Goal: Task Accomplishment & Management: Complete application form

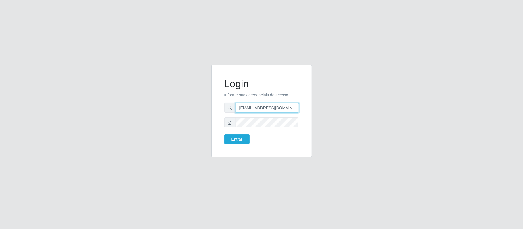
scroll to position [0, 2]
drag, startPoint x: 236, startPoint y: 109, endPoint x: 309, endPoint y: 107, distance: 73.3
click at [309, 107] on div "Login Informe suas credenciais de acesso geovanamatias2015@gmail.com Entrar" at bounding box center [261, 111] width 101 height 92
type input "franciscodias66@yahoo.com.br"
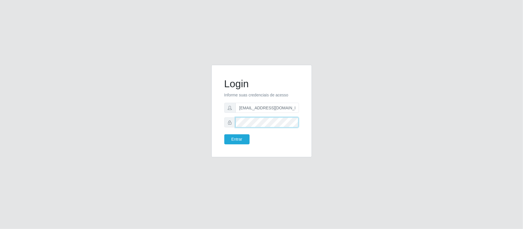
click at [201, 123] on div "Login Informe suas credenciais de acesso franciscodias66@yahoo.com.br Entrar" at bounding box center [261, 114] width 327 height 99
click at [224, 134] on button "Entrar" at bounding box center [236, 139] width 25 height 10
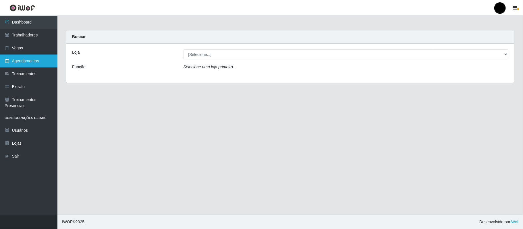
click at [28, 60] on link "Agendamentos" at bounding box center [28, 61] width 57 height 13
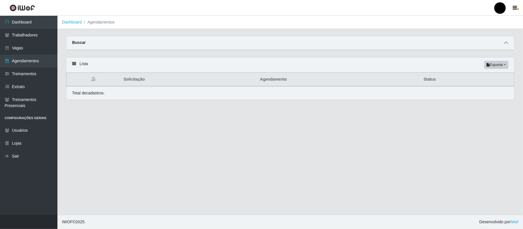
click at [507, 43] on icon at bounding box center [506, 43] width 4 height 4
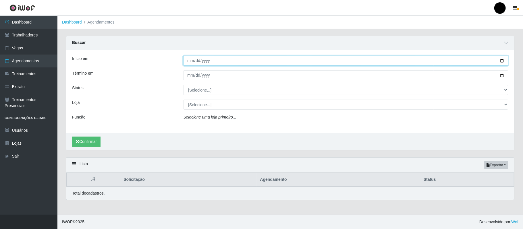
click at [501, 61] on input "Início em" at bounding box center [345, 61] width 325 height 10
type input "2025-10-01"
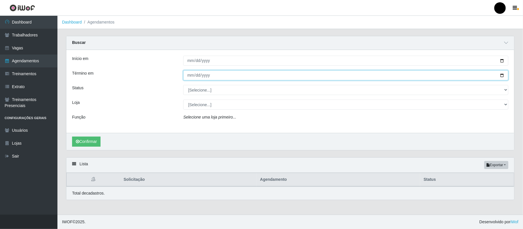
click at [503, 76] on input "Término em" at bounding box center [345, 75] width 325 height 10
type input "2025-10-02"
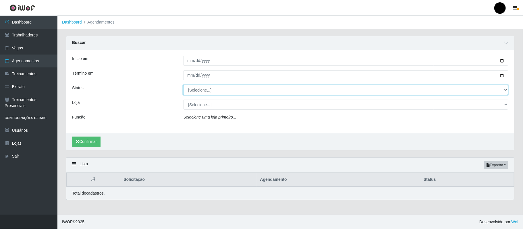
click at [212, 94] on select "[Selecione...] AGENDADO AGUARDANDO LIBERAR EM ANDAMENTO EM REVISÃO FINALIZADO C…" at bounding box center [345, 90] width 325 height 10
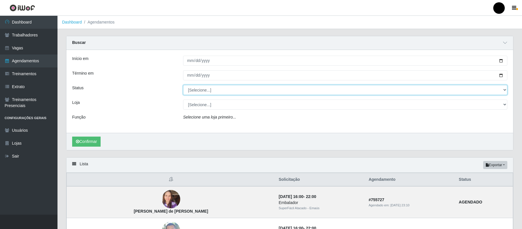
select select "AGENDADO"
click at [183, 85] on select "[Selecione...] AGENDADO AGUARDANDO LIBERAR EM ANDAMENTO EM REVISÃO FINALIZADO C…" at bounding box center [345, 90] width 324 height 10
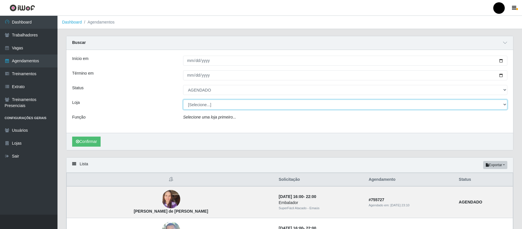
click at [204, 109] on select "[Selecione...] SuperFácil Atacado - Emaús" at bounding box center [345, 105] width 324 height 10
select select "407"
click at [183, 100] on select "[Selecione...] SuperFácil Atacado - Emaús" at bounding box center [345, 105] width 324 height 10
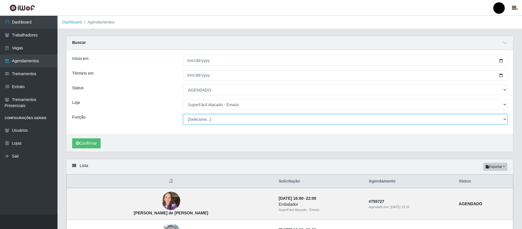
drag, startPoint x: 204, startPoint y: 109, endPoint x: 206, endPoint y: 121, distance: 11.3
click at [206, 121] on select "[Selecione...] Auxiliar de Estacionamento Auxiliar de Estacionamento + Auxiliar…" at bounding box center [345, 119] width 324 height 10
select select "22"
click at [183, 115] on select "[Selecione...] Auxiliar de Estacionamento Auxiliar de Estacionamento + Auxiliar…" at bounding box center [345, 119] width 324 height 10
click at [86, 140] on button "Confirmar" at bounding box center [86, 143] width 28 height 10
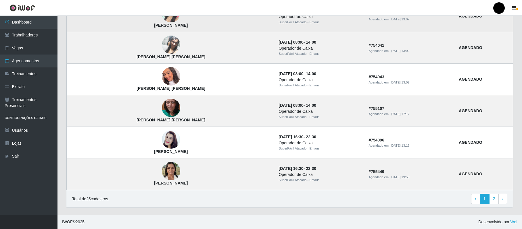
scroll to position [475, 0]
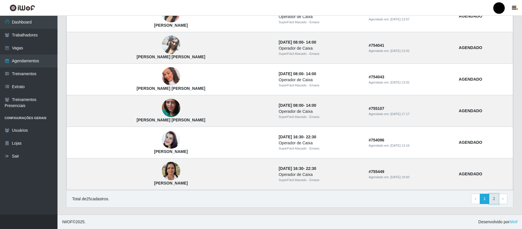
click at [494, 201] on link "2" at bounding box center [494, 199] width 10 height 10
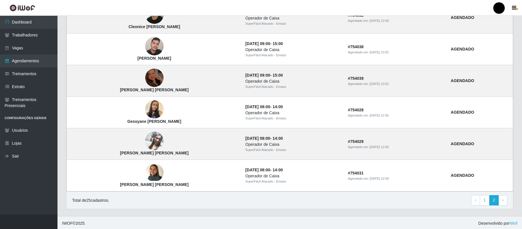
scroll to position [214, 0]
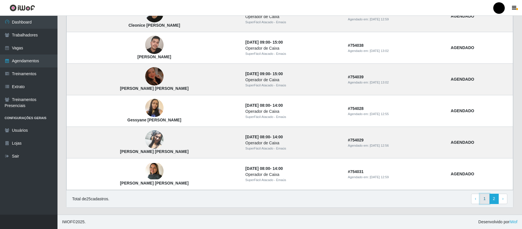
click at [483, 201] on link "1" at bounding box center [484, 199] width 10 height 10
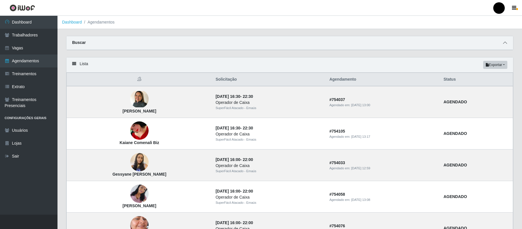
click at [506, 43] on icon at bounding box center [505, 43] width 4 height 4
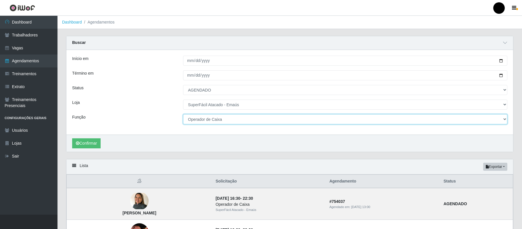
click at [246, 120] on select "[Selecione...] Auxiliar de Estacionamento Auxiliar de Estacionamento + Auxiliar…" at bounding box center [345, 119] width 324 height 10
select select "1"
click at [183, 115] on select "[Selecione...] Auxiliar de Estacionamento Auxiliar de Estacionamento + Auxiliar…" at bounding box center [345, 119] width 324 height 10
click at [88, 147] on button "Confirmar" at bounding box center [86, 143] width 28 height 10
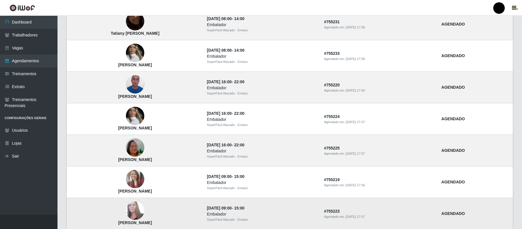
scroll to position [380, 0]
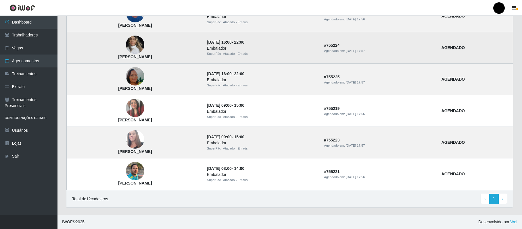
click at [144, 52] on img at bounding box center [135, 45] width 18 height 24
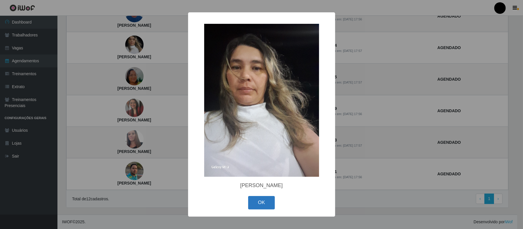
click at [267, 206] on button "OK" at bounding box center [261, 202] width 27 height 13
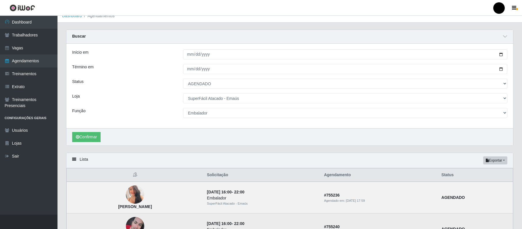
scroll to position [0, 0]
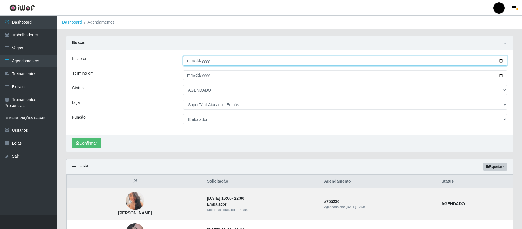
click at [501, 60] on input "2025-10-01" at bounding box center [345, 61] width 324 height 10
type input "2025-10-03"
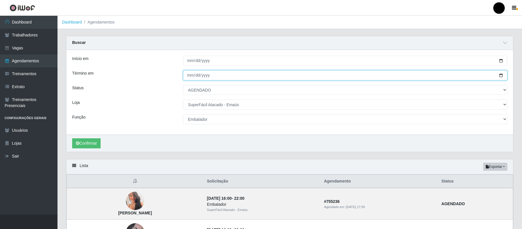
click at [498, 74] on input "2025-10-02" at bounding box center [345, 75] width 324 height 10
type input "2025-10-03"
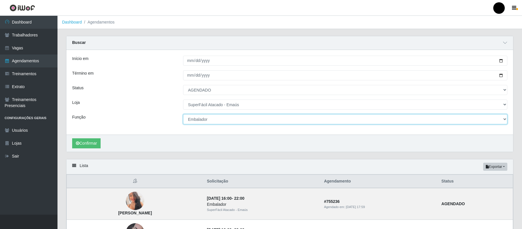
click at [216, 122] on select "[Selecione...] Auxiliar de Estacionamento Auxiliar de Estacionamento + Auxiliar…" at bounding box center [345, 119] width 324 height 10
click at [183, 115] on select "[Selecione...] Auxiliar de Estacionamento Auxiliar de Estacionamento + Auxiliar…" at bounding box center [345, 119] width 324 height 10
click at [81, 147] on button "Confirmar" at bounding box center [86, 143] width 28 height 10
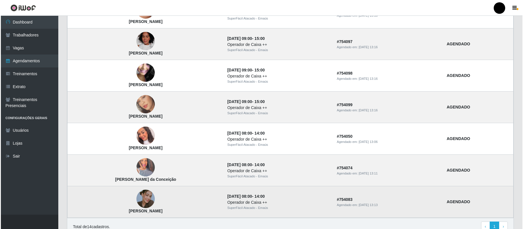
scroll to position [443, 0]
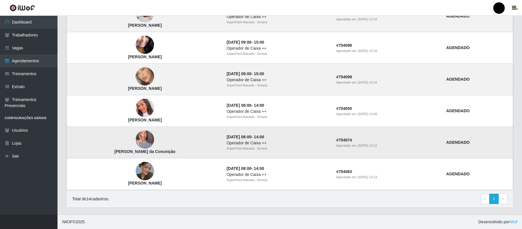
click at [141, 138] on img at bounding box center [145, 139] width 18 height 33
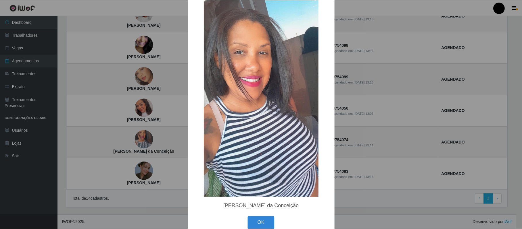
scroll to position [32, 0]
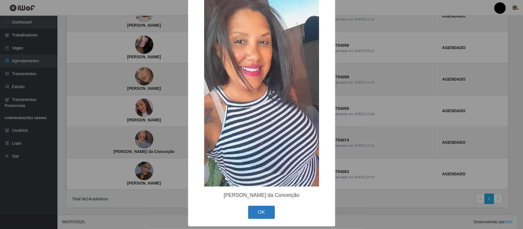
click at [255, 212] on button "OK" at bounding box center [261, 212] width 27 height 13
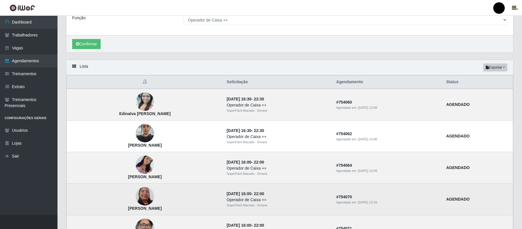
scroll to position [60, 0]
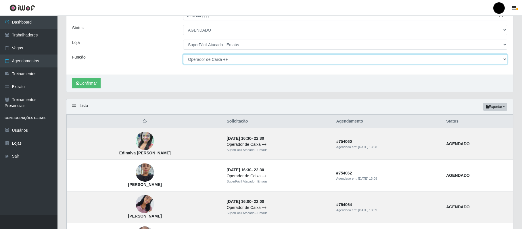
click at [226, 59] on select "[Selecione...] Auxiliar de Estacionamento Auxiliar de Estacionamento + Auxiliar…" at bounding box center [345, 59] width 324 height 10
click at [183, 55] on select "[Selecione...] Auxiliar de Estacionamento Auxiliar de Estacionamento + Auxiliar…" at bounding box center [345, 59] width 324 height 10
click at [208, 61] on select "[Selecione...] Auxiliar de Estacionamento Auxiliar de Estacionamento + Auxiliar…" at bounding box center [345, 59] width 324 height 10
select select "71"
click at [183, 55] on select "[Selecione...] Auxiliar de Estacionamento Auxiliar de Estacionamento + Auxiliar…" at bounding box center [345, 59] width 324 height 10
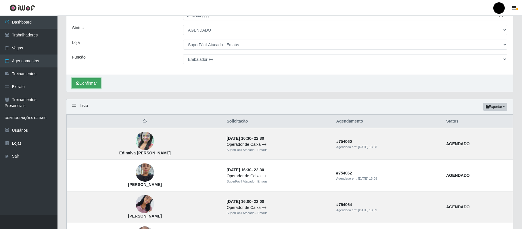
click at [94, 85] on button "Confirmar" at bounding box center [86, 83] width 28 height 10
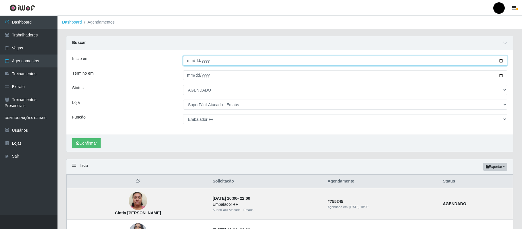
click at [502, 61] on input "2025-10-03" at bounding box center [345, 61] width 324 height 10
type input "2025-10-04"
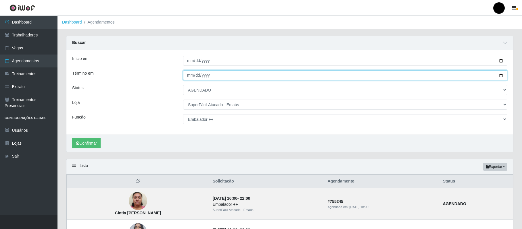
click at [501, 75] on input "2025-10-03" at bounding box center [345, 75] width 324 height 10
type input "2025-10-05"
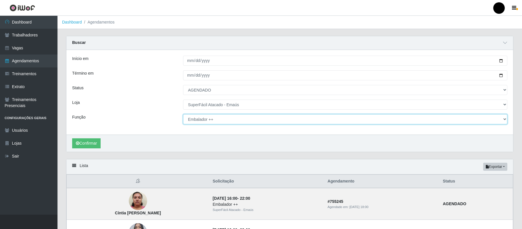
click at [195, 121] on select "[Selecione...] Auxiliar de Estacionamento Auxiliar de Estacionamento + Auxiliar…" at bounding box center [345, 119] width 324 height 10
click at [183, 115] on select "[Selecione...] Auxiliar de Estacionamento Auxiliar de Estacionamento + Auxiliar…" at bounding box center [345, 119] width 324 height 10
click at [198, 124] on select "[Selecione...] Auxiliar de Estacionamento Auxiliar de Estacionamento + Auxiliar…" at bounding box center [345, 119] width 324 height 10
click at [183, 115] on select "[Selecione...] Auxiliar de Estacionamento Auxiliar de Estacionamento + Auxiliar…" at bounding box center [345, 119] width 324 height 10
click at [83, 144] on button "Confirmar" at bounding box center [86, 143] width 28 height 10
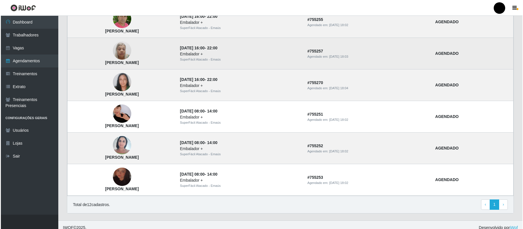
scroll to position [380, 0]
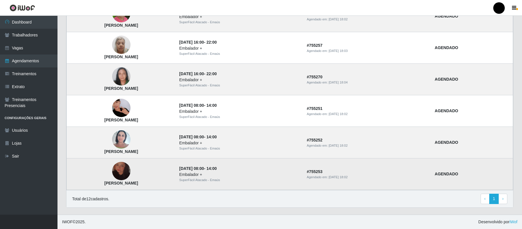
click at [130, 172] on img at bounding box center [121, 171] width 18 height 33
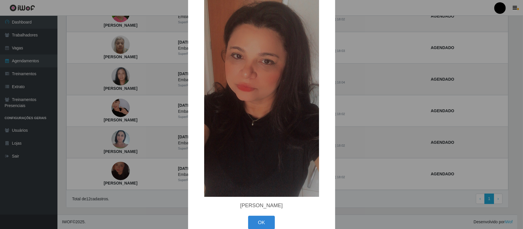
scroll to position [32, 0]
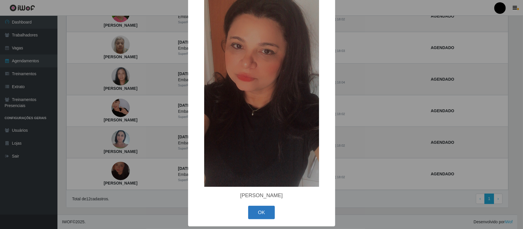
click at [256, 212] on button "OK" at bounding box center [261, 212] width 27 height 13
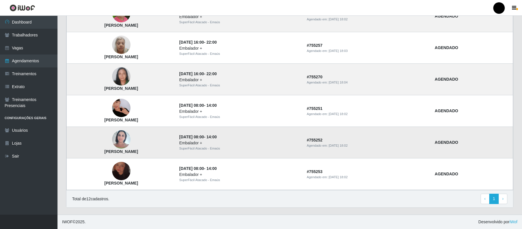
click at [130, 137] on img at bounding box center [121, 140] width 18 height 24
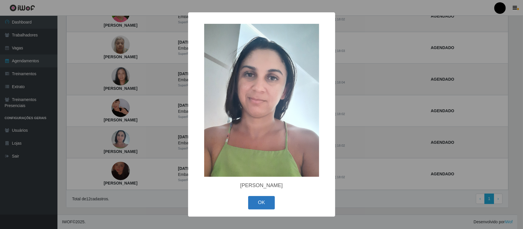
click at [258, 207] on button "OK" at bounding box center [261, 202] width 27 height 13
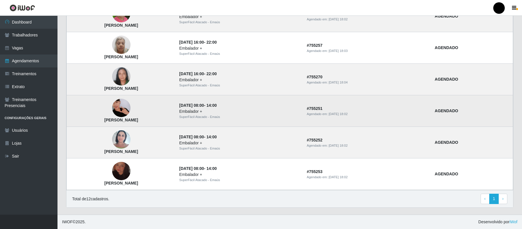
click at [130, 107] on img at bounding box center [121, 108] width 18 height 39
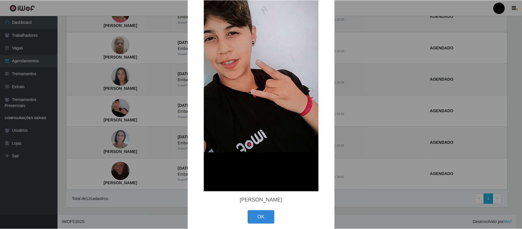
scroll to position [70, 0]
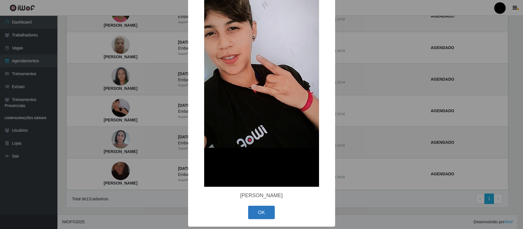
click at [261, 214] on button "OK" at bounding box center [261, 212] width 27 height 13
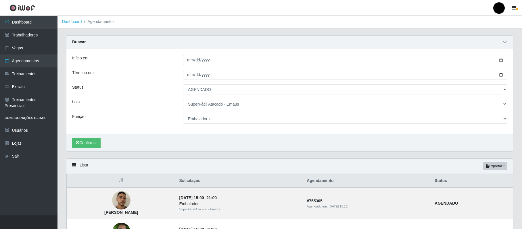
scroll to position [0, 0]
click at [206, 121] on select "[Selecione...] Auxiliar de Estacionamento Auxiliar de Estacionamento + Auxiliar…" at bounding box center [345, 119] width 324 height 10
select select "[Selecione...]"
click at [183, 115] on select "[Selecione...] Auxiliar de Estacionamento Auxiliar de Estacionamento + Auxiliar…" at bounding box center [345, 119] width 324 height 10
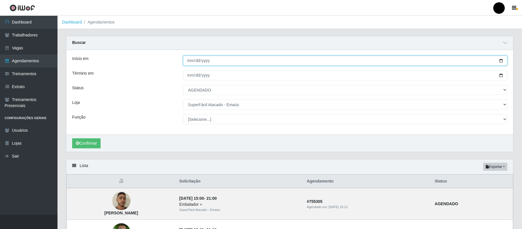
click at [499, 60] on input "2025-10-04" at bounding box center [345, 61] width 324 height 10
type input "2025-10-06"
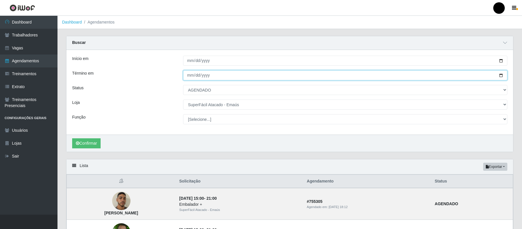
click at [501, 76] on input "2025-10-05" at bounding box center [345, 75] width 324 height 10
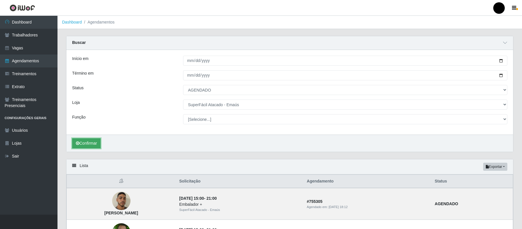
click at [94, 144] on button "Confirmar" at bounding box center [86, 143] width 28 height 10
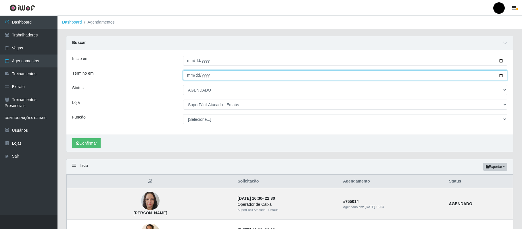
click at [501, 76] on input "[DATE]" at bounding box center [345, 75] width 324 height 10
type input "2025-10-06"
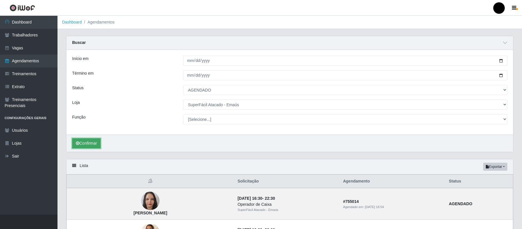
click at [91, 143] on button "Confirmar" at bounding box center [86, 143] width 28 height 10
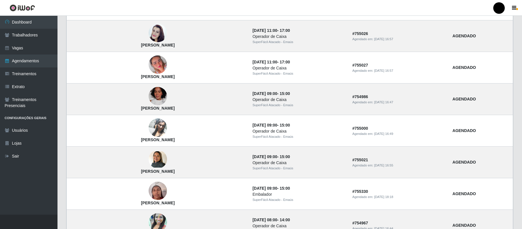
scroll to position [475, 0]
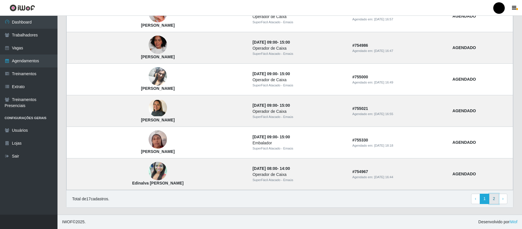
click at [492, 199] on link "2" at bounding box center [494, 199] width 10 height 10
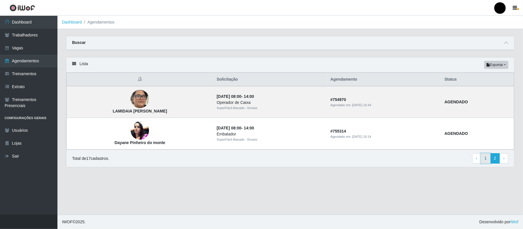
click at [485, 162] on link "1" at bounding box center [486, 158] width 10 height 10
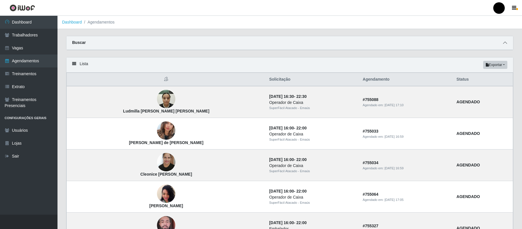
click at [506, 42] on icon at bounding box center [505, 43] width 4 height 4
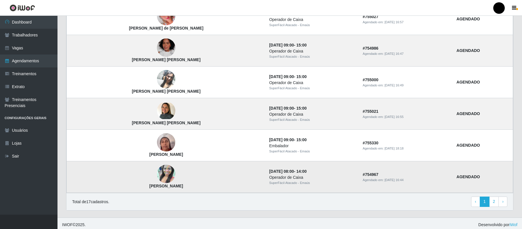
scroll to position [475, 0]
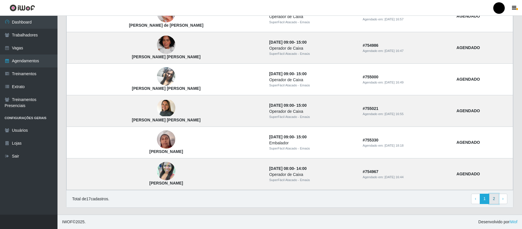
click at [494, 202] on link "2" at bounding box center [494, 199] width 10 height 10
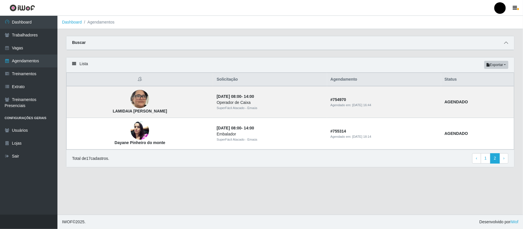
click at [507, 43] on icon at bounding box center [506, 43] width 4 height 4
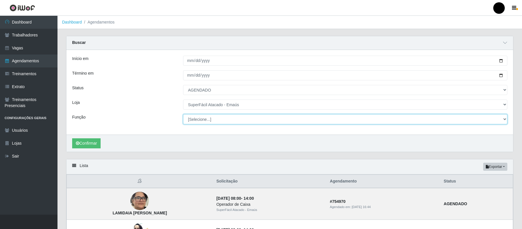
click at [206, 122] on select "[Selecione...] Auxiliar de Estacionamento Auxiliar de Estacionamento + Auxiliar…" at bounding box center [345, 119] width 324 height 10
select select "1"
click at [183, 115] on select "[Selecione...] Auxiliar de Estacionamento Auxiliar de Estacionamento + Auxiliar…" at bounding box center [345, 119] width 324 height 10
click at [86, 143] on button "Confirmar" at bounding box center [86, 143] width 28 height 10
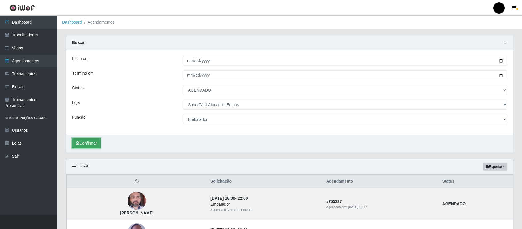
click at [98, 145] on button "Confirmar" at bounding box center [86, 143] width 28 height 10
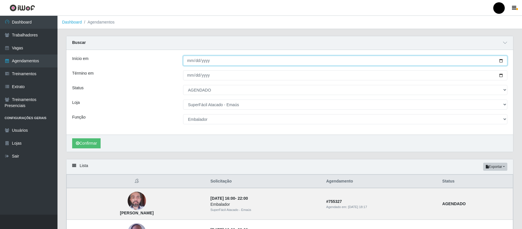
click at [499, 62] on input "2025-10-06" at bounding box center [345, 61] width 324 height 10
type input "2025-10-07"
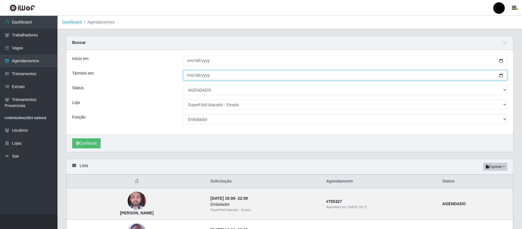
click at [498, 77] on input "2025-10-06" at bounding box center [345, 75] width 324 height 10
type input "2025-10-07"
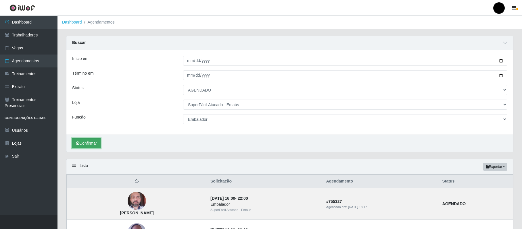
click at [85, 140] on button "Confirmar" at bounding box center [86, 143] width 28 height 10
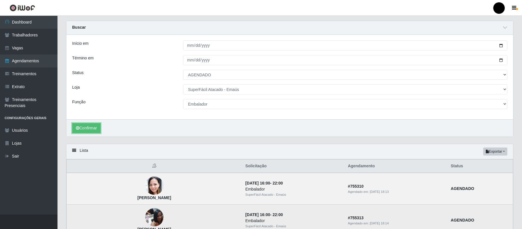
scroll to position [5, 0]
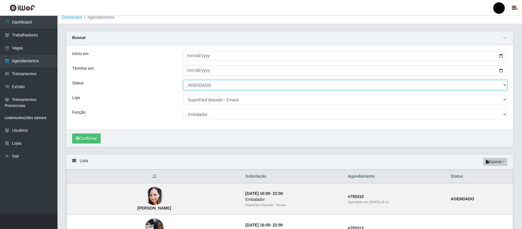
click at [196, 84] on select "[Selecione...] AGENDADO AGUARDANDO LIBERAR EM ANDAMENTO EM REVISÃO FINALIZADO C…" at bounding box center [345, 85] width 324 height 10
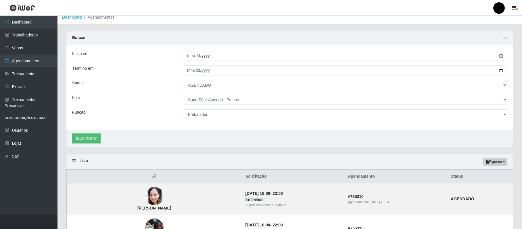
click at [151, 99] on div "Loja" at bounding box center [123, 100] width 111 height 10
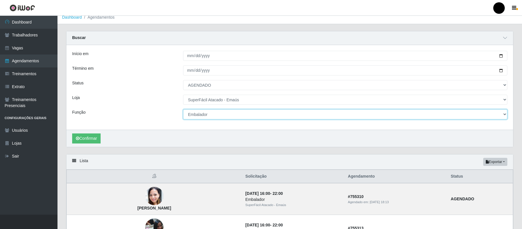
click at [202, 118] on select "[Selecione...] Auxiliar de Estacionamento Auxiliar de Estacionamento + Auxiliar…" at bounding box center [345, 114] width 324 height 10
select select "22"
click at [183, 110] on select "[Selecione...] Auxiliar de Estacionamento Auxiliar de Estacionamento + Auxiliar…" at bounding box center [345, 114] width 324 height 10
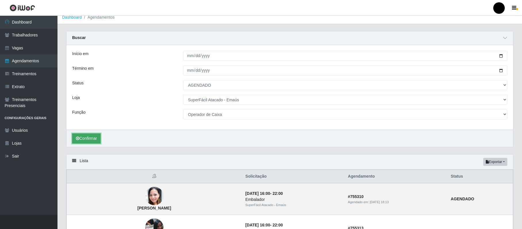
click at [88, 143] on button "Confirmar" at bounding box center [86, 139] width 28 height 10
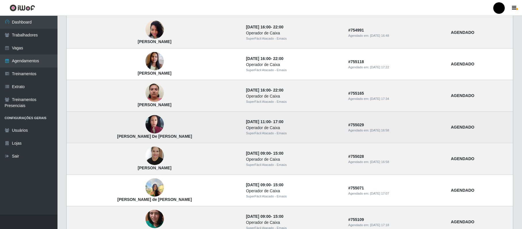
scroll to position [227, 0]
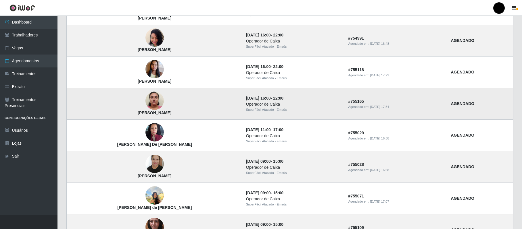
click at [145, 101] on img at bounding box center [154, 101] width 18 height 24
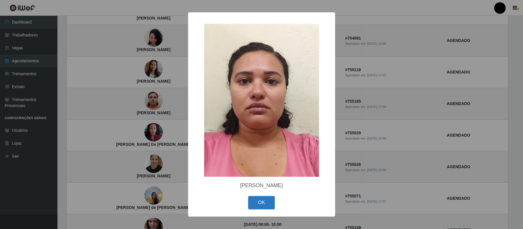
click at [264, 207] on button "OK" at bounding box center [261, 202] width 27 height 13
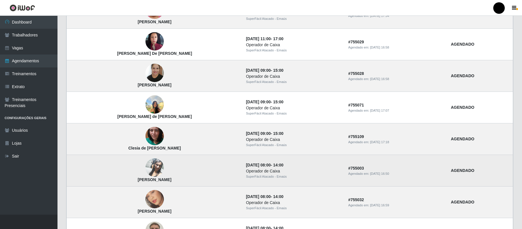
scroll to position [303, 0]
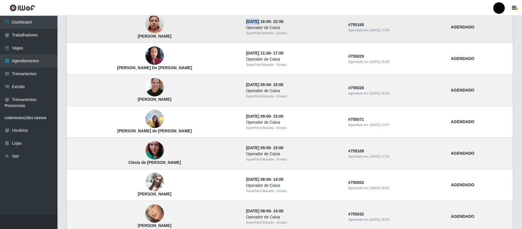
drag, startPoint x: 220, startPoint y: 23, endPoint x: 233, endPoint y: 22, distance: 13.0
click at [242, 22] on td "07/10/2025, 16:00 - 22:00 Operador de Caixa SuperFácil Atacado - Emaús" at bounding box center [293, 27] width 102 height 32
click at [205, 29] on td "Cíntia Raquel Félix Cabral" at bounding box center [155, 27] width 176 height 32
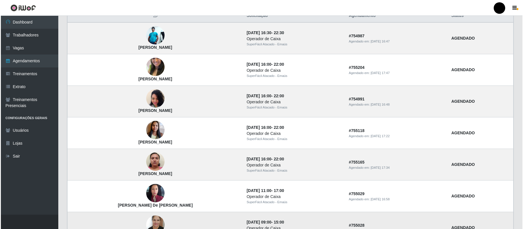
scroll to position [150, 0]
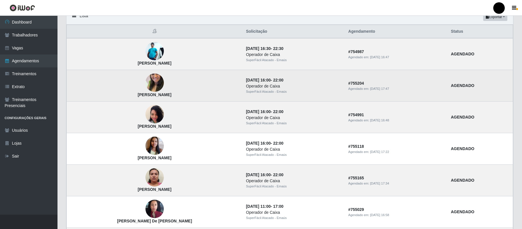
click at [145, 84] on img at bounding box center [154, 83] width 18 height 33
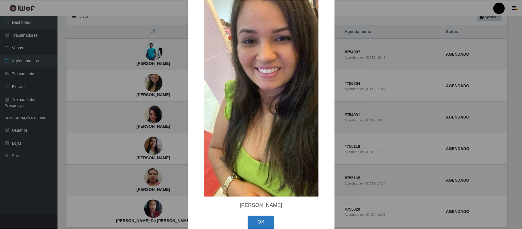
scroll to position [32, 0]
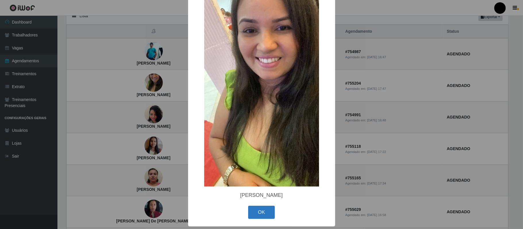
click at [262, 209] on button "OK" at bounding box center [261, 212] width 27 height 13
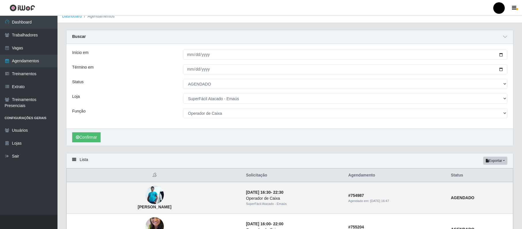
scroll to position [0, 0]
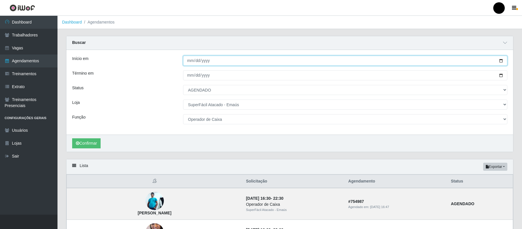
click at [500, 59] on input "2025-10-07" at bounding box center [345, 61] width 324 height 10
type input "2025-10-08"
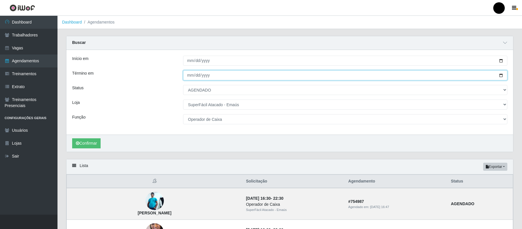
click at [500, 76] on input "2025-10-07" at bounding box center [345, 75] width 324 height 10
type input "2025-10-08"
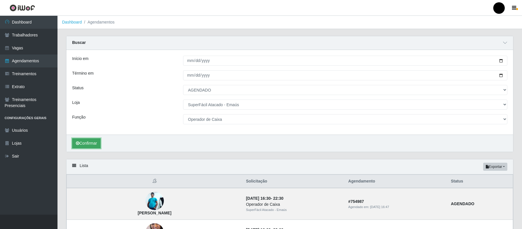
click at [85, 141] on button "Confirmar" at bounding box center [86, 143] width 28 height 10
click at [505, 119] on select "[Selecione...] Auxiliar de Estacionamento Auxiliar de Estacionamento + Auxiliar…" at bounding box center [345, 119] width 324 height 10
select select "1"
click at [183, 115] on select "[Selecione...] Auxiliar de Estacionamento Auxiliar de Estacionamento + Auxiliar…" at bounding box center [345, 119] width 324 height 10
click at [91, 141] on button "Confirmar" at bounding box center [86, 143] width 28 height 10
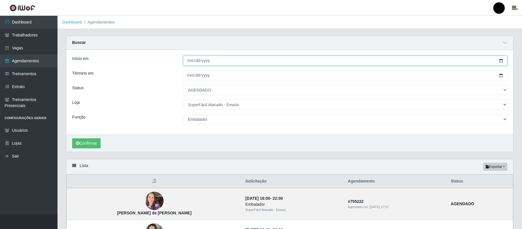
click at [499, 60] on input "2025-10-08" at bounding box center [345, 61] width 324 height 10
type input "[DATE]"
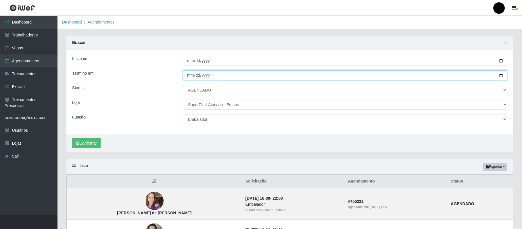
click at [500, 76] on input "2025-10-08" at bounding box center [345, 75] width 324 height 10
type input "[DATE]"
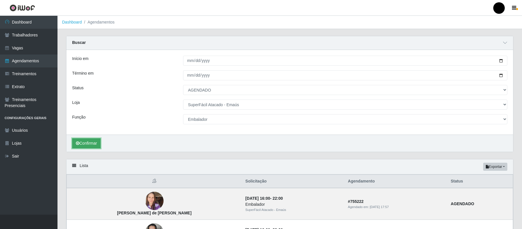
click at [93, 144] on button "Confirmar" at bounding box center [86, 143] width 28 height 10
click at [204, 122] on select "[Selecione...] Auxiliar de Estacionamento Auxiliar de Estacionamento + Auxiliar…" at bounding box center [345, 119] width 324 height 10
select select "22"
click at [183, 115] on select "[Selecione...] Auxiliar de Estacionamento Auxiliar de Estacionamento + Auxiliar…" at bounding box center [345, 119] width 324 height 10
click at [90, 141] on button "Confirmar" at bounding box center [86, 143] width 28 height 10
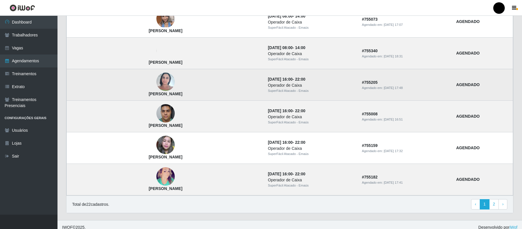
scroll to position [475, 0]
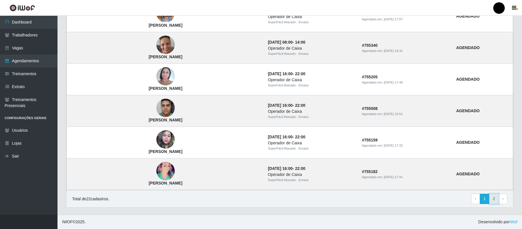
click at [495, 200] on link "2" at bounding box center [494, 199] width 10 height 10
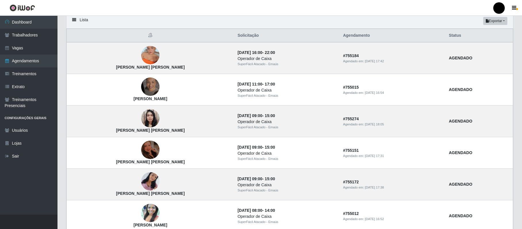
scroll to position [115, 0]
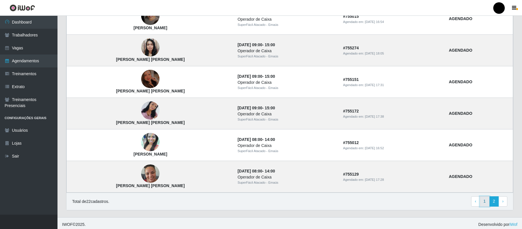
click at [484, 205] on link "1" at bounding box center [484, 201] width 10 height 10
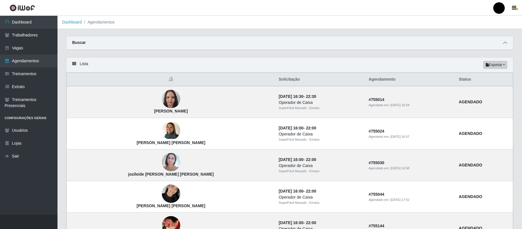
click at [503, 41] on icon at bounding box center [505, 43] width 4 height 4
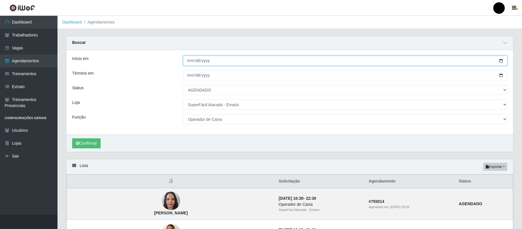
click at [500, 61] on input "[DATE]" at bounding box center [345, 61] width 324 height 10
type input "[DATE]"
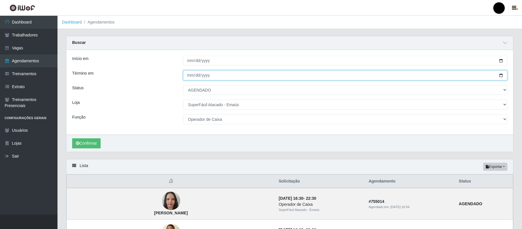
click at [500, 76] on input "[DATE]" at bounding box center [345, 75] width 324 height 10
type input "[DATE]"
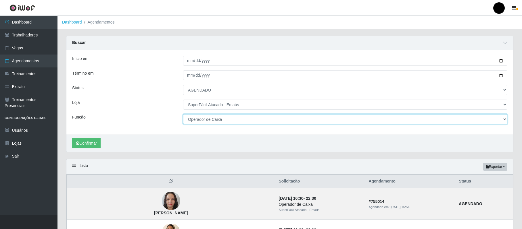
click at [213, 122] on select "[Selecione...] Auxiliar de Estacionamento Auxiliar de Estacionamento + Auxiliar…" at bounding box center [345, 119] width 324 height 10
click at [183, 115] on select "[Selecione...] Auxiliar de Estacionamento Auxiliar de Estacionamento + Auxiliar…" at bounding box center [345, 119] width 324 height 10
click at [83, 144] on button "Confirmar" at bounding box center [86, 143] width 28 height 10
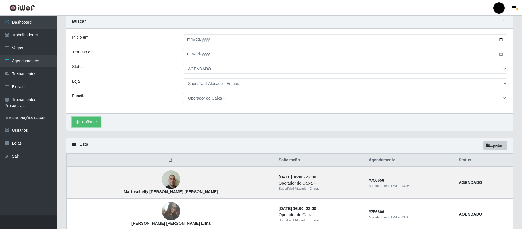
scroll to position [10, 0]
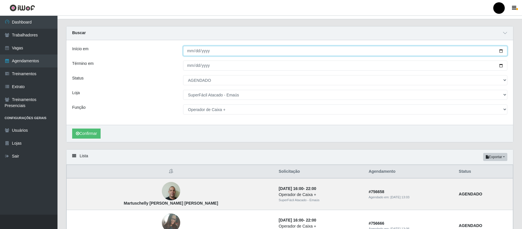
click at [500, 51] on input "[DATE]" at bounding box center [345, 51] width 324 height 10
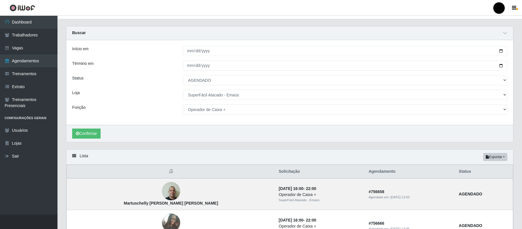
click at [173, 97] on div "Loja" at bounding box center [123, 95] width 111 height 10
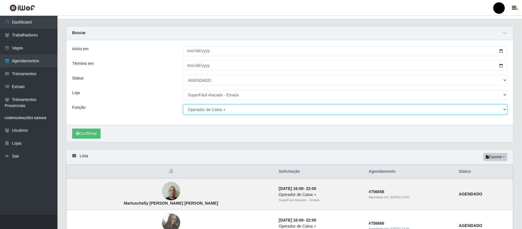
click at [210, 112] on select "[Selecione...] Auxiliar de Estacionamento Auxiliar de Estacionamento + Auxiliar…" at bounding box center [345, 110] width 324 height 10
select select "73"
click at [183, 105] on select "[Selecione...] Auxiliar de Estacionamento Auxiliar de Estacionamento + Auxiliar…" at bounding box center [345, 110] width 324 height 10
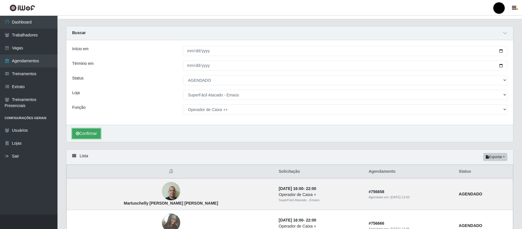
click at [88, 133] on button "Confirmar" at bounding box center [86, 134] width 28 height 10
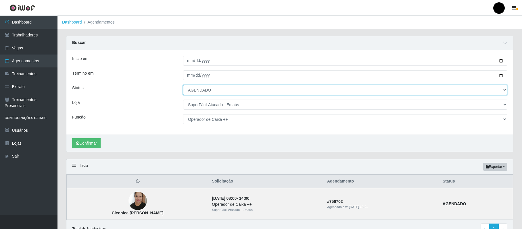
click at [186, 91] on select "[Selecione...] AGENDADO AGUARDANDO LIBERAR EM ANDAMENTO EM REVISÃO FINALIZADO C…" at bounding box center [345, 90] width 324 height 10
click at [183, 85] on select "[Selecione...] AGENDADO AGUARDANDO LIBERAR EM ANDAMENTO EM REVISÃO FINALIZADO C…" at bounding box center [345, 90] width 324 height 10
click at [196, 91] on select "[Selecione...] AGENDADO AGUARDANDO LIBERAR EM ANDAMENTO EM REVISÃO FINALIZADO C…" at bounding box center [345, 90] width 324 height 10
click at [183, 85] on select "[Selecione...] AGENDADO AGUARDANDO LIBERAR EM ANDAMENTO EM REVISÃO FINALIZADO C…" at bounding box center [345, 90] width 324 height 10
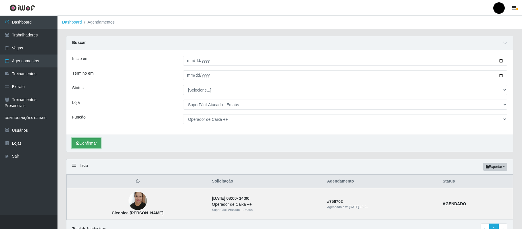
click at [90, 145] on button "Confirmar" at bounding box center [86, 143] width 28 height 10
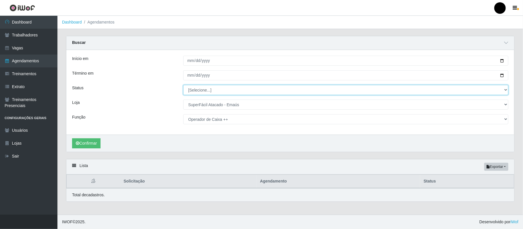
click at [202, 91] on select "[Selecione...] AGENDADO AGUARDANDO LIBERAR EM ANDAMENTO EM REVISÃO FINALIZADO C…" at bounding box center [345, 90] width 325 height 10
select select "AGENDADO"
click at [183, 85] on select "[Selecione...] AGENDADO AGUARDANDO LIBERAR EM ANDAMENTO EM REVISÃO FINALIZADO C…" at bounding box center [345, 90] width 325 height 10
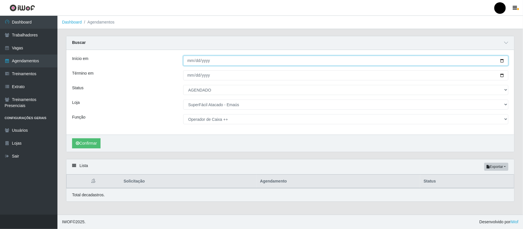
drag, startPoint x: 502, startPoint y: 60, endPoint x: 497, endPoint y: 60, distance: 5.8
click at [502, 60] on input "[DATE]" at bounding box center [345, 61] width 325 height 10
type input "[DATE]"
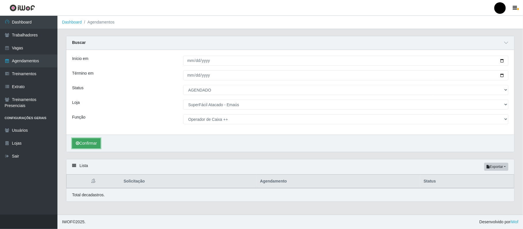
click at [82, 142] on button "Confirmar" at bounding box center [86, 143] width 28 height 10
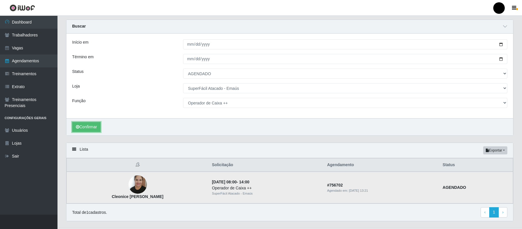
scroll to position [31, 0]
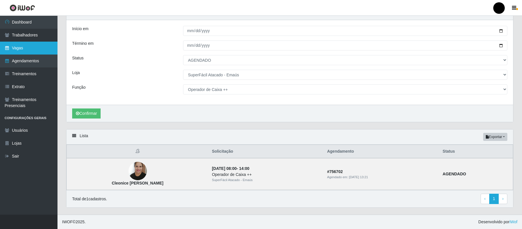
click at [24, 44] on link "Vagas" at bounding box center [28, 48] width 57 height 13
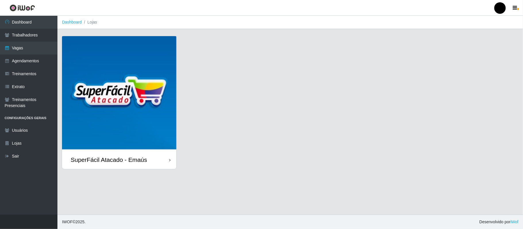
click at [136, 71] on img at bounding box center [119, 93] width 114 height 114
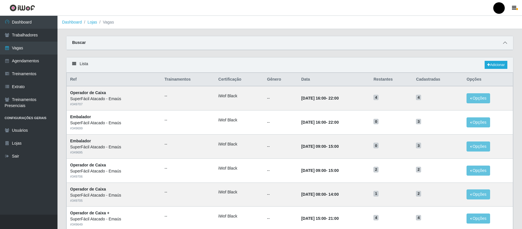
click at [503, 43] on icon at bounding box center [505, 43] width 4 height 4
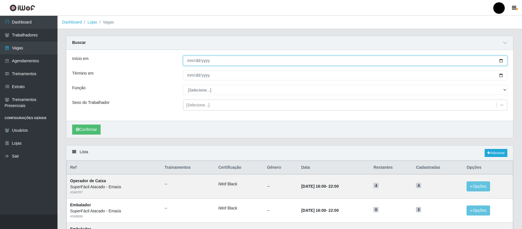
click at [501, 60] on input "Início em" at bounding box center [345, 61] width 324 height 10
type input "[DATE]"
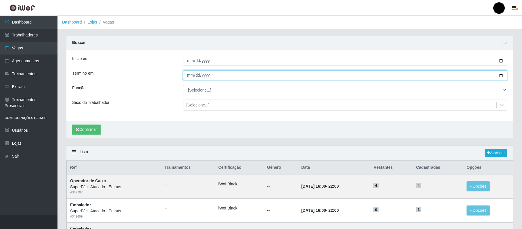
click at [500, 75] on input "Término em" at bounding box center [345, 75] width 324 height 10
type input "[DATE]"
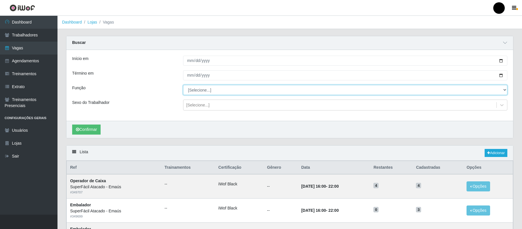
click at [198, 91] on select "[Selecione...] Auxiliar de Estacionamento Auxiliar de Estacionamento + Auxiliar…" at bounding box center [345, 90] width 324 height 10
click at [183, 85] on select "[Selecione...] Auxiliar de Estacionamento Auxiliar de Estacionamento + Auxiliar…" at bounding box center [345, 90] width 324 height 10
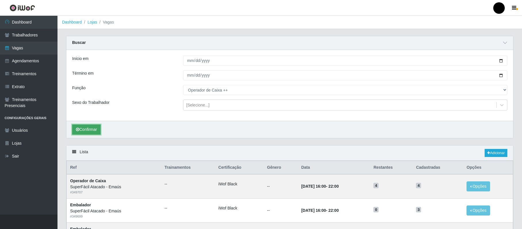
click at [90, 131] on button "Confirmar" at bounding box center [86, 130] width 28 height 10
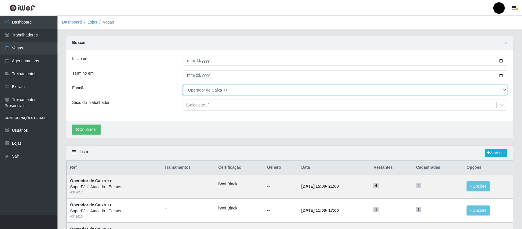
click at [501, 89] on select "[Selecione...] Auxiliar de Estacionamento Auxiliar de Estacionamento + Auxiliar…" at bounding box center [345, 90] width 324 height 10
click at [183, 85] on select "[Selecione...] Auxiliar de Estacionamento Auxiliar de Estacionamento + Auxiliar…" at bounding box center [345, 90] width 324 height 10
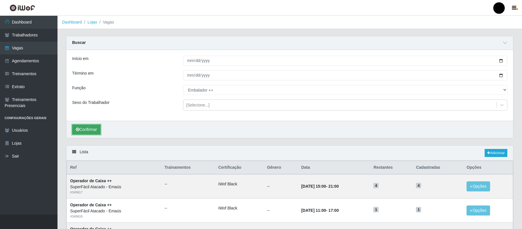
click at [92, 132] on button "Confirmar" at bounding box center [86, 130] width 28 height 10
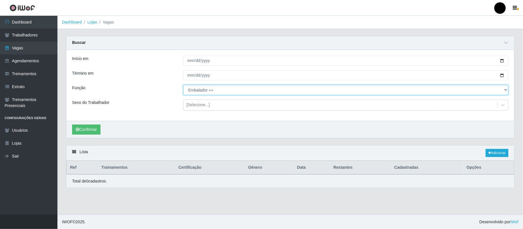
click at [505, 90] on select "[Selecione...] Auxiliar de Estacionamento Auxiliar de Estacionamento + Auxiliar…" at bounding box center [345, 90] width 325 height 10
select select "70"
click at [183, 85] on select "[Selecione...] Auxiliar de Estacionamento Auxiliar de Estacionamento + Auxiliar…" at bounding box center [345, 90] width 325 height 10
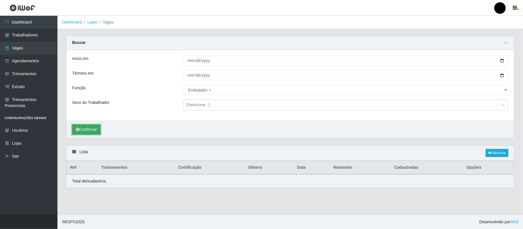
click at [91, 131] on button "Confirmar" at bounding box center [86, 130] width 28 height 10
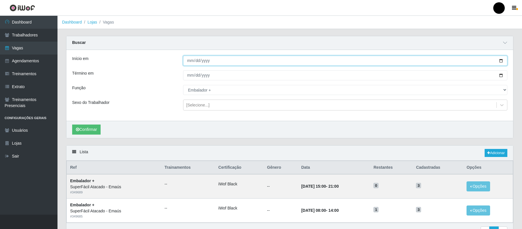
click at [500, 60] on input "[DATE]" at bounding box center [345, 61] width 324 height 10
type input "[DATE]"
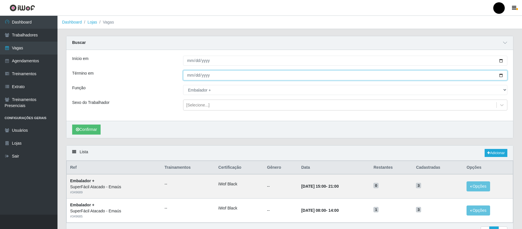
click at [500, 74] on input "[DATE]" at bounding box center [345, 75] width 324 height 10
type input "[DATE]"
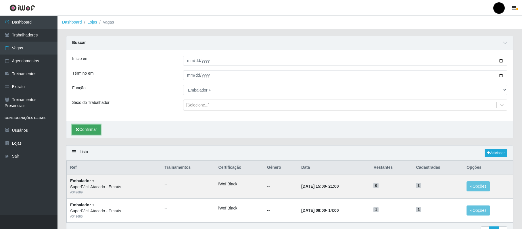
click at [85, 132] on button "Confirmar" at bounding box center [86, 130] width 28 height 10
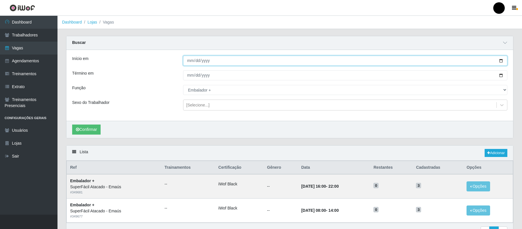
click at [501, 61] on input "[DATE]" at bounding box center [345, 61] width 324 height 10
type input "[DATE]"
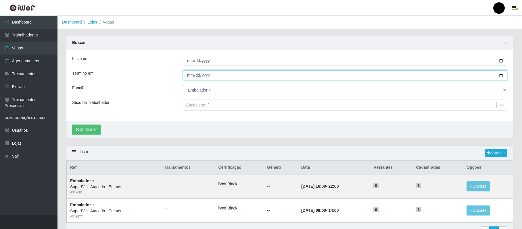
click at [501, 76] on input "[DATE]" at bounding box center [345, 75] width 324 height 10
type input "[DATE]"
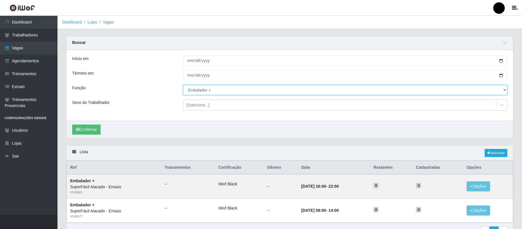
click at [216, 91] on select "[Selecione...] Auxiliar de Estacionamento Auxiliar de Estacionamento + Auxiliar…" at bounding box center [345, 90] width 324 height 10
click at [183, 85] on select "[Selecione...] Auxiliar de Estacionamento Auxiliar de Estacionamento + Auxiliar…" at bounding box center [345, 90] width 324 height 10
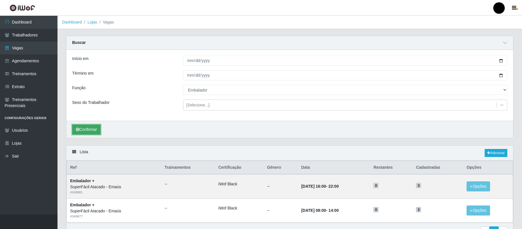
click at [93, 129] on button "Confirmar" at bounding box center [86, 130] width 28 height 10
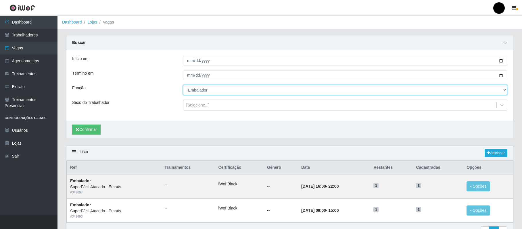
click at [213, 93] on select "[Selecione...] Auxiliar de Estacionamento Auxiliar de Estacionamento + Auxiliar…" at bounding box center [345, 90] width 324 height 10
select select "22"
click at [183, 85] on select "[Selecione...] Auxiliar de Estacionamento Auxiliar de Estacionamento + Auxiliar…" at bounding box center [345, 90] width 324 height 10
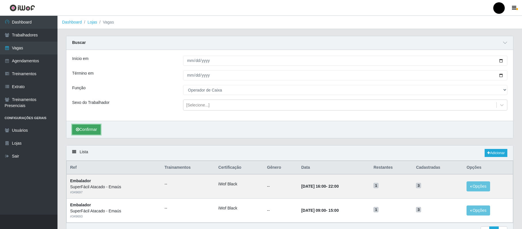
click at [91, 131] on button "Confirmar" at bounding box center [86, 130] width 28 height 10
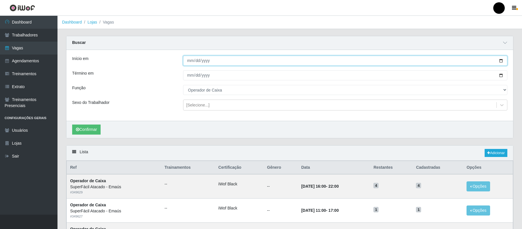
click at [499, 62] on input "[DATE]" at bounding box center [345, 61] width 324 height 10
type input "[DATE]"
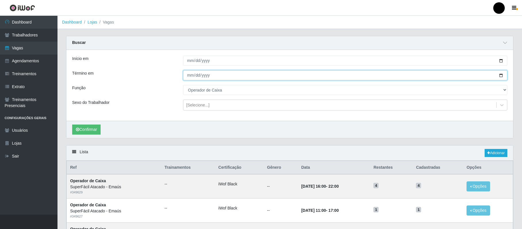
click at [500, 76] on input "[DATE]" at bounding box center [345, 75] width 324 height 10
type input "[DATE]"
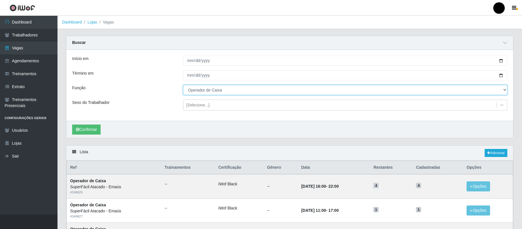
click at [207, 91] on select "[Selecione...] Auxiliar de Estacionamento Auxiliar de Estacionamento + Auxiliar…" at bounding box center [345, 90] width 324 height 10
click at [183, 85] on select "[Selecione...] Auxiliar de Estacionamento Auxiliar de Estacionamento + Auxiliar…" at bounding box center [345, 90] width 324 height 10
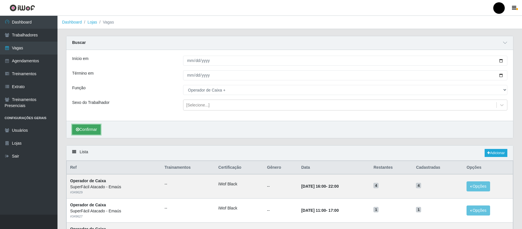
click at [86, 130] on button "Confirmar" at bounding box center [86, 130] width 28 height 10
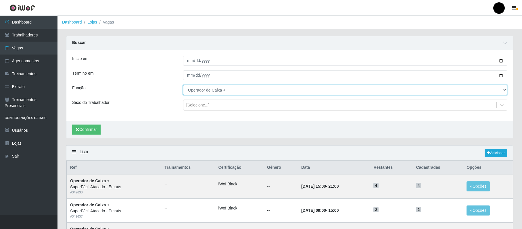
click at [194, 92] on select "[Selecione...] Auxiliar de Estacionamento Auxiliar de Estacionamento + Auxiliar…" at bounding box center [345, 90] width 324 height 10
select select "70"
click at [183, 85] on select "[Selecione...] Auxiliar de Estacionamento Auxiliar de Estacionamento + Auxiliar…" at bounding box center [345, 90] width 324 height 10
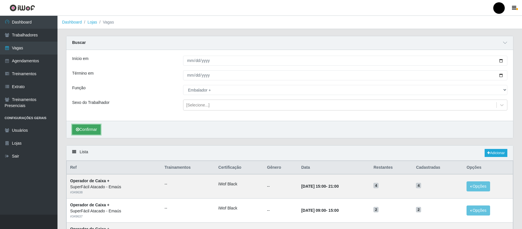
click at [86, 132] on button "Confirmar" at bounding box center [86, 130] width 28 height 10
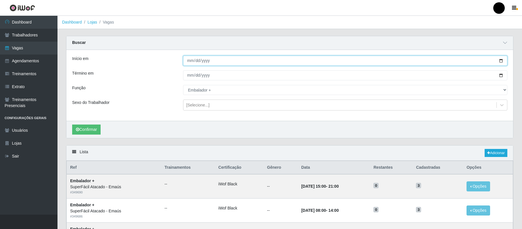
click at [500, 60] on input "[DATE]" at bounding box center [345, 61] width 324 height 10
type input "[DATE]"
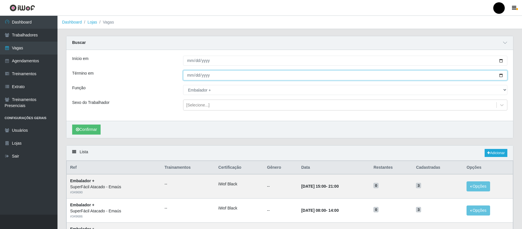
click at [499, 75] on input "[DATE]" at bounding box center [345, 75] width 324 height 10
type input "[DATE]"
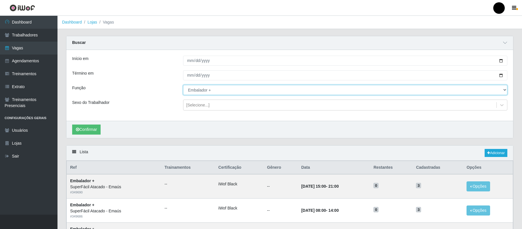
click at [209, 94] on select "[Selecione...] Auxiliar de Estacionamento Auxiliar de Estacionamento + Auxiliar…" at bounding box center [345, 90] width 324 height 10
click at [183, 85] on select "[Selecione...] Auxiliar de Estacionamento Auxiliar de Estacionamento + Auxiliar…" at bounding box center [345, 90] width 324 height 10
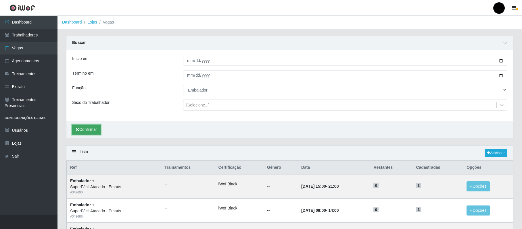
click at [91, 132] on button "Confirmar" at bounding box center [86, 130] width 28 height 10
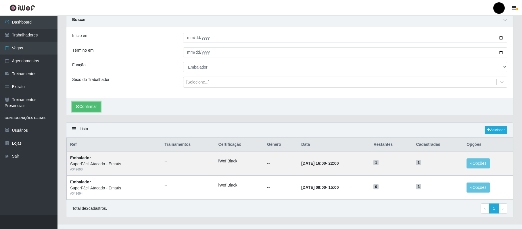
scroll to position [34, 0]
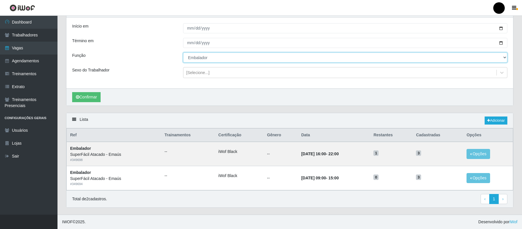
click at [190, 57] on select "[Selecione...] Auxiliar de Estacionamento Auxiliar de Estacionamento + Auxiliar…" at bounding box center [345, 58] width 324 height 10
select select "22"
click at [183, 53] on select "[Selecione...] Auxiliar de Estacionamento Auxiliar de Estacionamento + Auxiliar…" at bounding box center [345, 58] width 324 height 10
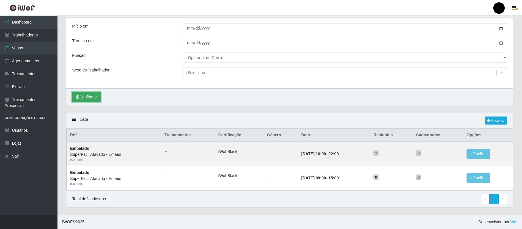
click at [91, 96] on button "Confirmar" at bounding box center [86, 97] width 28 height 10
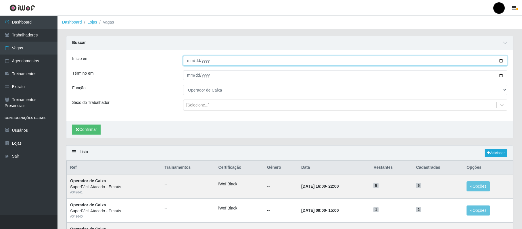
click at [500, 60] on input "[DATE]" at bounding box center [345, 61] width 324 height 10
type input "[DATE]"
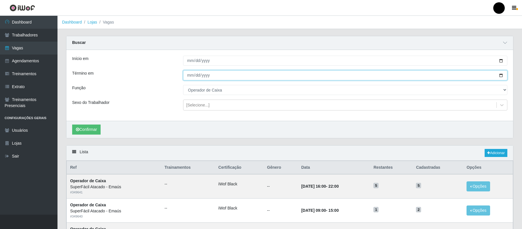
click at [500, 75] on input "[DATE]" at bounding box center [345, 75] width 324 height 10
type input "[DATE]"
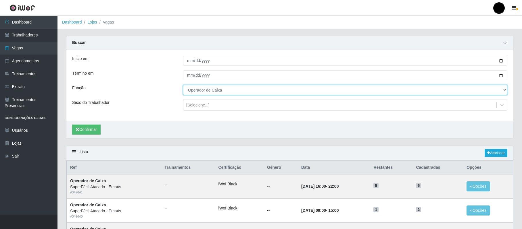
click at [198, 93] on select "[Selecione...] Auxiliar de Estacionamento Auxiliar de Estacionamento + Auxiliar…" at bounding box center [345, 90] width 324 height 10
click at [183, 85] on select "[Selecione...] Auxiliar de Estacionamento Auxiliar de Estacionamento + Auxiliar…" at bounding box center [345, 90] width 324 height 10
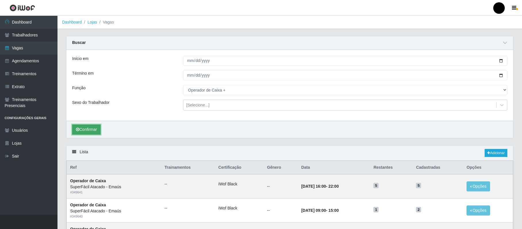
click at [90, 130] on button "Confirmar" at bounding box center [86, 130] width 28 height 10
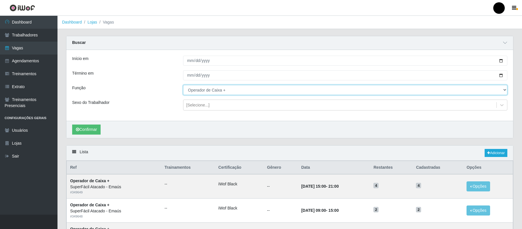
click at [223, 92] on select "[Selecione...] Auxiliar de Estacionamento Auxiliar de Estacionamento + Auxiliar…" at bounding box center [345, 90] width 324 height 10
click at [183, 85] on select "[Selecione...] Auxiliar de Estacionamento Auxiliar de Estacionamento + Auxiliar…" at bounding box center [345, 90] width 324 height 10
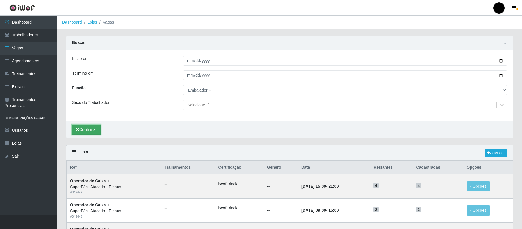
click at [93, 130] on button "Confirmar" at bounding box center [86, 130] width 28 height 10
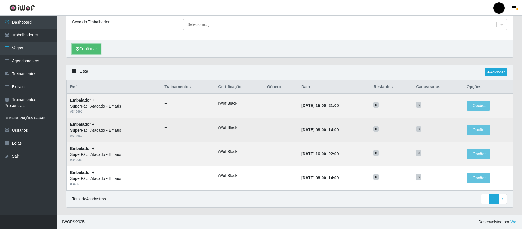
scroll to position [6, 0]
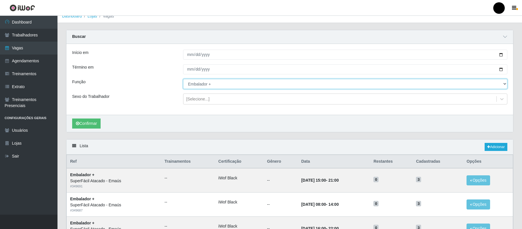
click at [202, 88] on select "[Selecione...] Auxiliar de Estacionamento Auxiliar de Estacionamento + Auxiliar…" at bounding box center [345, 84] width 324 height 10
select select "72"
click at [183, 79] on select "[Selecione...] Auxiliar de Estacionamento Auxiliar de Estacionamento + Auxiliar…" at bounding box center [345, 84] width 324 height 10
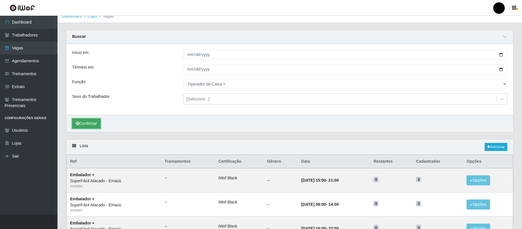
click at [95, 125] on button "Confirmar" at bounding box center [86, 124] width 28 height 10
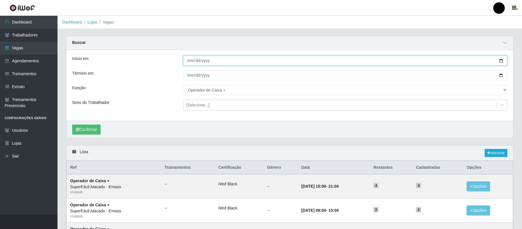
click at [500, 59] on input "[DATE]" at bounding box center [345, 61] width 324 height 10
type input "[DATE]"
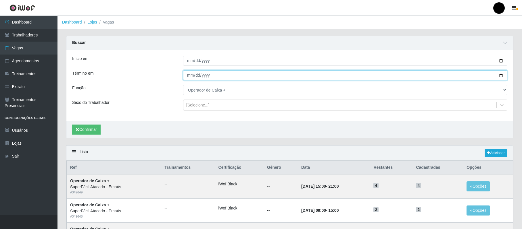
click at [499, 76] on input "[DATE]" at bounding box center [345, 75] width 324 height 10
type input "[DATE]"
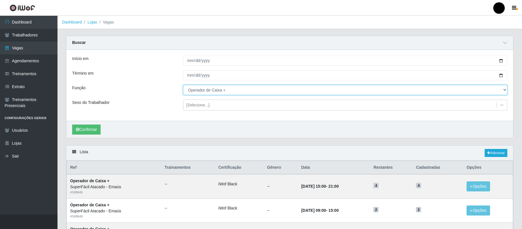
click at [196, 91] on select "[Selecione...] Auxiliar de Estacionamento Auxiliar de Estacionamento + Auxiliar…" at bounding box center [345, 90] width 324 height 10
click at [183, 85] on select "[Selecione...] Auxiliar de Estacionamento Auxiliar de Estacionamento + Auxiliar…" at bounding box center [345, 90] width 324 height 10
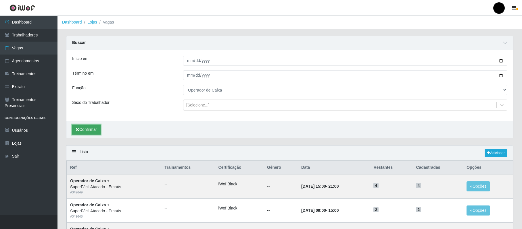
click at [91, 132] on button "Confirmar" at bounding box center [86, 130] width 28 height 10
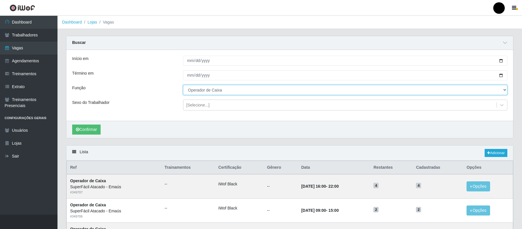
click at [502, 91] on select "[Selecione...] Auxiliar de Estacionamento Auxiliar de Estacionamento + Auxiliar…" at bounding box center [345, 90] width 324 height 10
select select "1"
click at [183, 85] on select "[Selecione...] Auxiliar de Estacionamento Auxiliar de Estacionamento + Auxiliar…" at bounding box center [345, 90] width 324 height 10
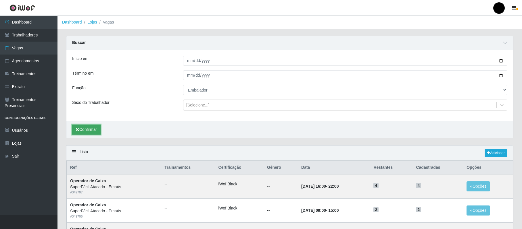
click at [83, 133] on button "Confirmar" at bounding box center [86, 130] width 28 height 10
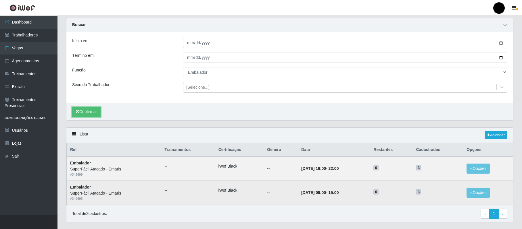
scroll to position [34, 0]
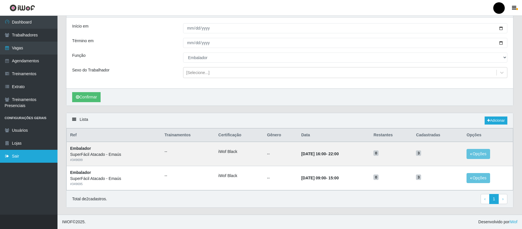
click at [23, 159] on link "Sair" at bounding box center [28, 156] width 57 height 13
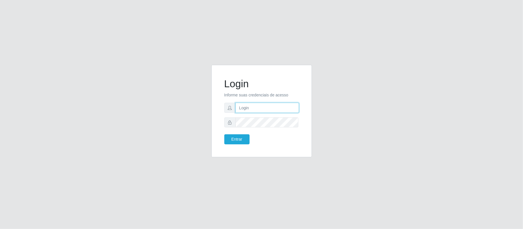
type input "[EMAIL_ADDRESS][DOMAIN_NAME]"
